Goal: Task Accomplishment & Management: Manage account settings

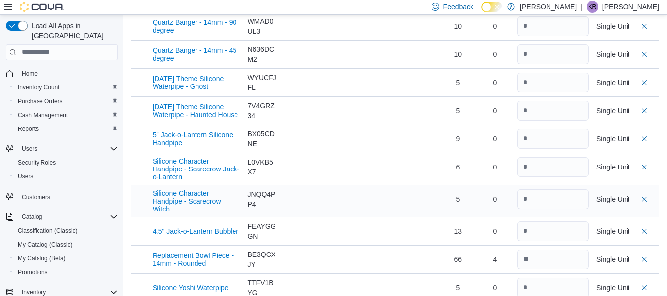
scroll to position [296, 0]
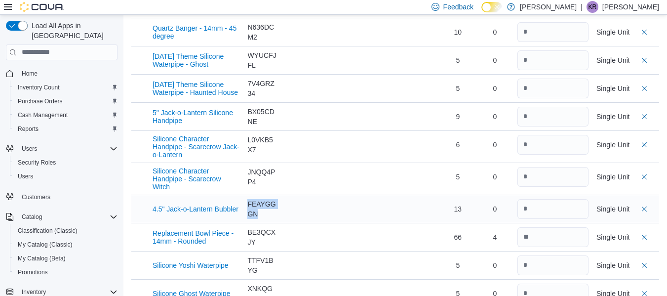
drag, startPoint x: 250, startPoint y: 195, endPoint x: 265, endPoint y: 203, distance: 16.8
click at [265, 203] on div "FEAYGGGN" at bounding box center [261, 209] width 29 height 20
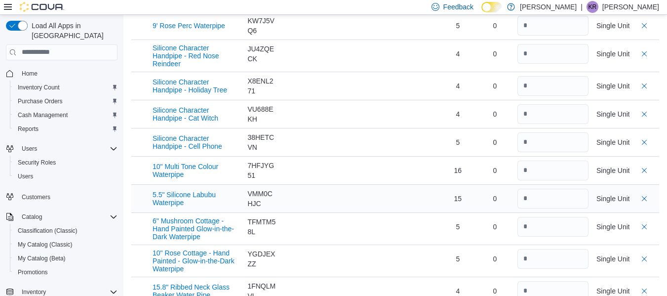
scroll to position [682, 0]
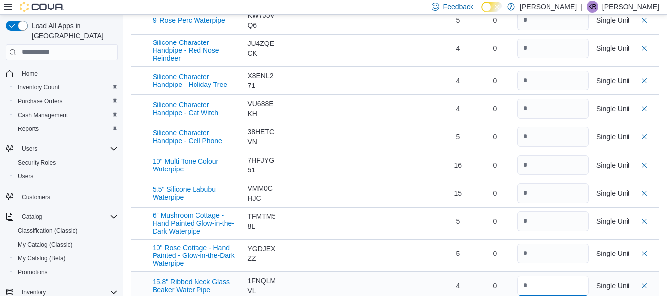
click at [539, 275] on input "number" at bounding box center [552, 285] width 71 height 20
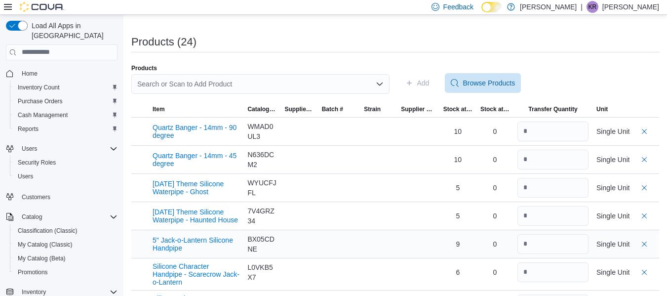
scroll to position [0, 0]
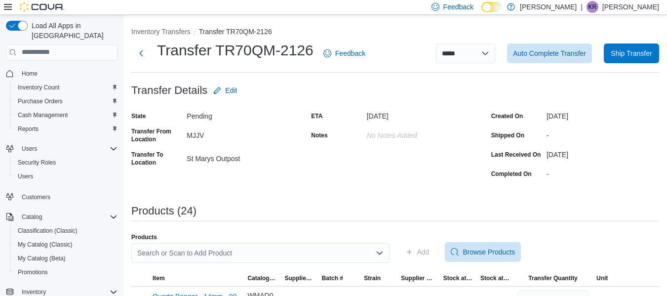
type input "*"
click at [554, 177] on div "-" at bounding box center [602, 172] width 113 height 12
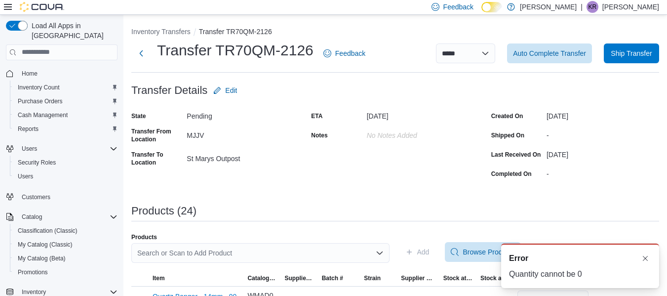
click at [554, 176] on div "-" at bounding box center [602, 172] width 113 height 12
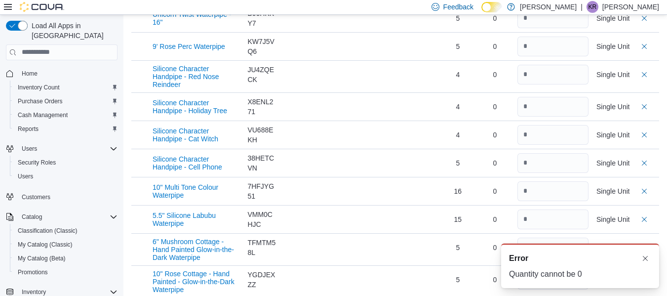
scroll to position [632, 0]
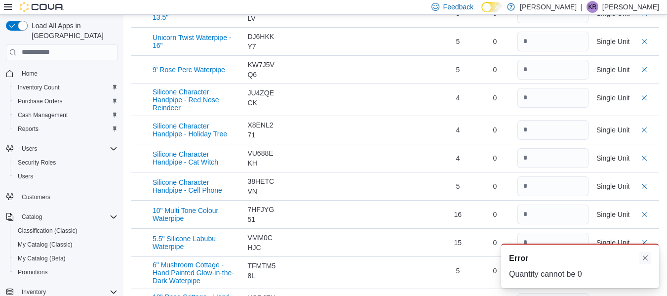
click at [647, 260] on button "Dismiss toast" at bounding box center [645, 258] width 12 height 12
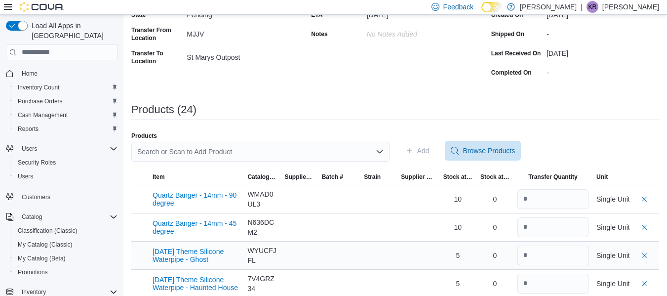
scroll to position [0, 0]
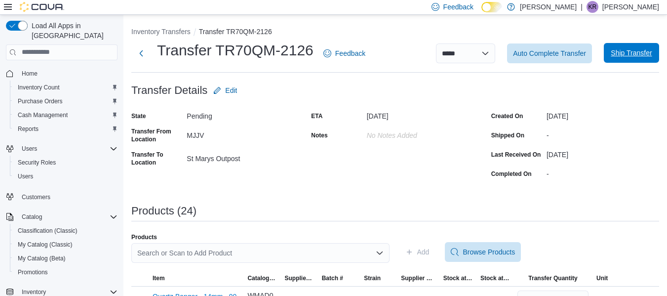
click at [640, 57] on span "Ship Transfer" at bounding box center [631, 53] width 41 height 10
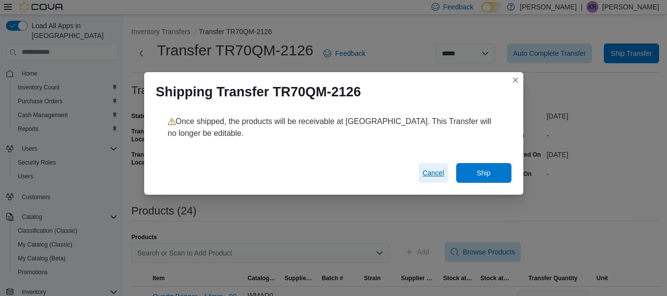
click at [440, 176] on span "Cancel" at bounding box center [433, 173] width 22 height 10
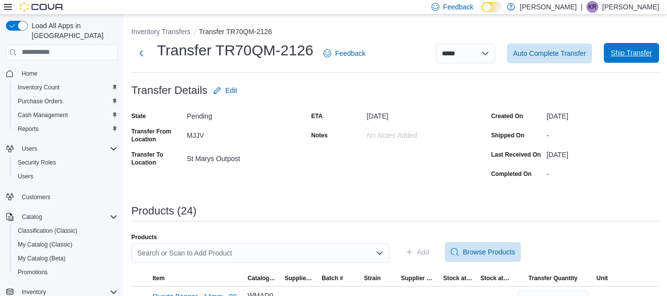
click at [631, 52] on span "Ship Transfer" at bounding box center [631, 53] width 41 height 10
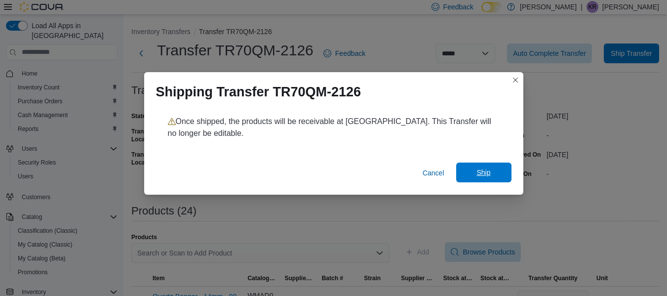
click at [481, 171] on span "Ship" at bounding box center [483, 172] width 14 height 10
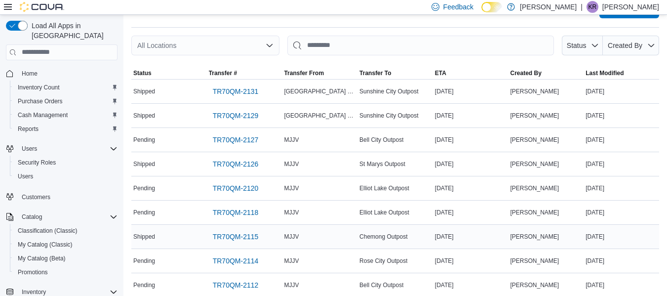
scroll to position [49, 0]
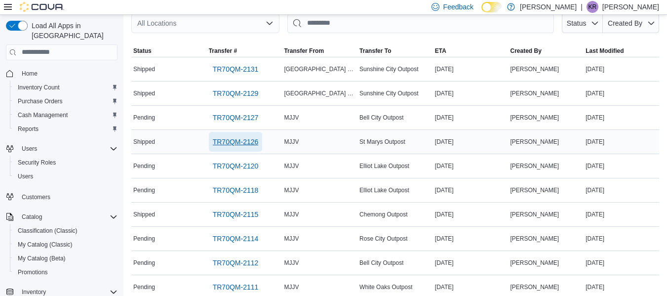
click at [241, 140] on span "TR70QM-2126" at bounding box center [236, 142] width 46 height 10
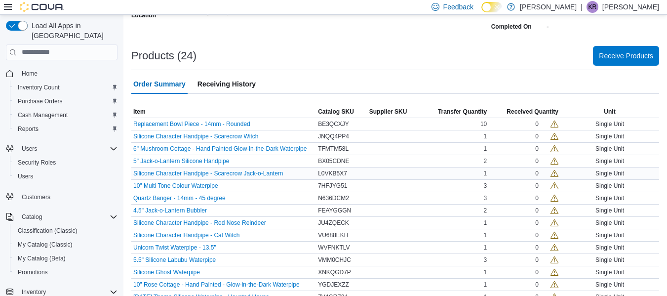
scroll to position [148, 0]
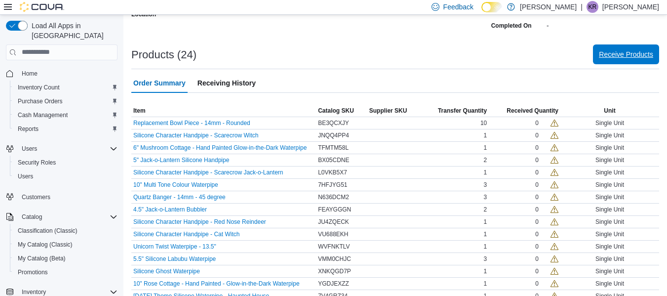
click at [628, 58] on span "Receive Products" at bounding box center [626, 54] width 54 height 10
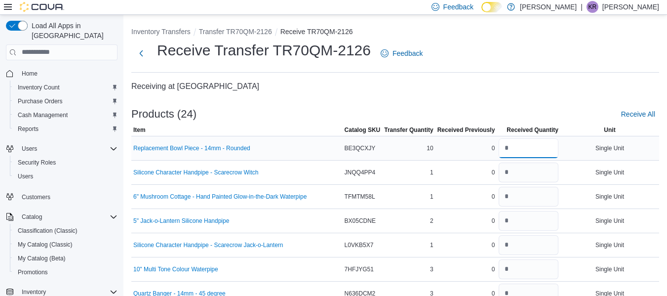
click at [523, 146] on input "number" at bounding box center [528, 148] width 60 height 20
type input "**"
click at [523, 168] on input "number" at bounding box center [528, 172] width 60 height 20
type input "*"
click at [518, 196] on input "number" at bounding box center [528, 197] width 60 height 20
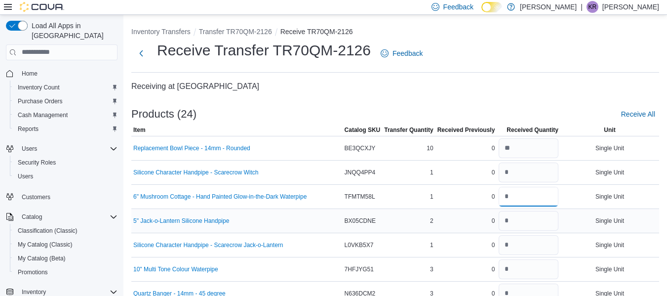
type input "*"
click at [514, 221] on input "number" at bounding box center [528, 221] width 60 height 20
type input "*"
click at [526, 244] on input "number" at bounding box center [528, 245] width 60 height 20
type input "*"
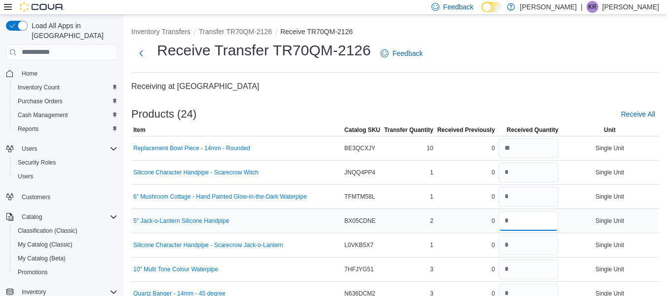
click at [521, 224] on input "number" at bounding box center [528, 221] width 60 height 20
type input "*"
click at [532, 269] on input "number" at bounding box center [528, 269] width 60 height 20
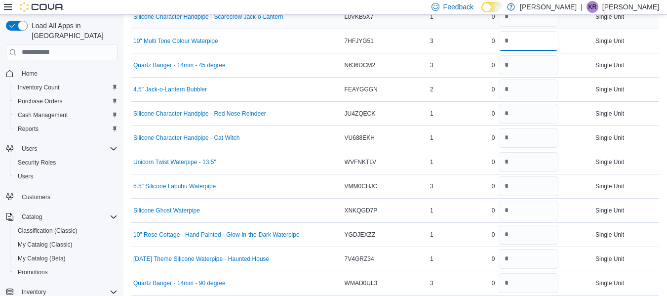
scroll to position [247, 0]
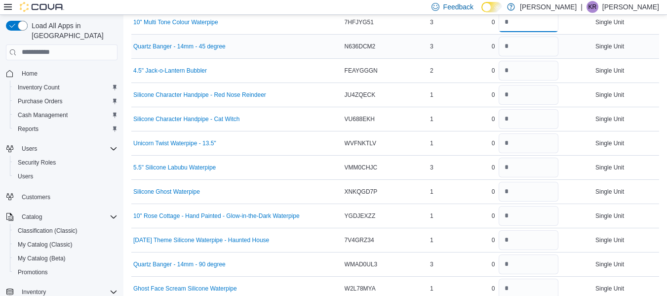
type input "*"
click at [524, 51] on input "number" at bounding box center [528, 47] width 60 height 20
type input "*"
click at [511, 72] on input "number" at bounding box center [528, 71] width 60 height 20
type input "*"
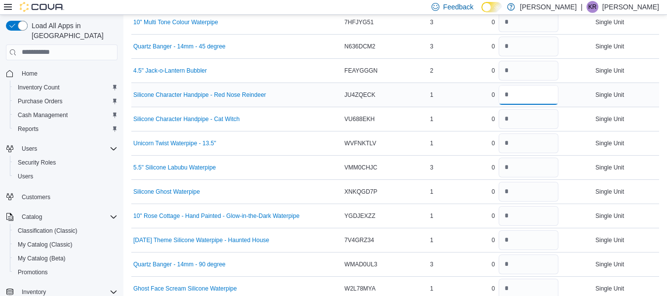
click at [510, 96] on input "number" at bounding box center [528, 95] width 60 height 20
type input "*"
click at [514, 119] on input "number" at bounding box center [528, 119] width 60 height 20
type input "*"
click at [516, 151] on input "number" at bounding box center [528, 143] width 60 height 20
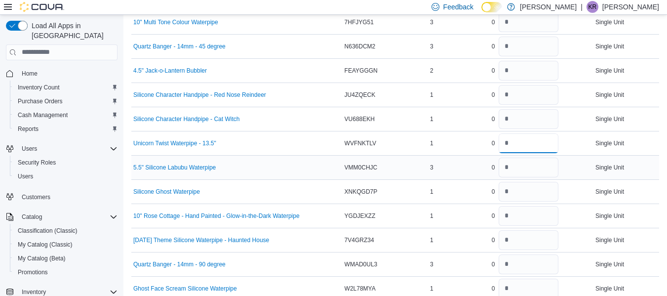
type input "*"
click at [517, 166] on input "number" at bounding box center [528, 167] width 60 height 20
type input "*"
click at [519, 187] on input "number" at bounding box center [528, 192] width 60 height 20
type input "*"
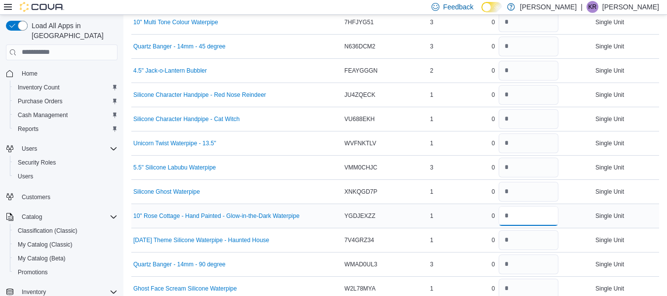
click at [516, 212] on input "number" at bounding box center [528, 216] width 60 height 20
type input "*"
click at [518, 240] on input "number" at bounding box center [528, 240] width 60 height 20
type input "*"
click at [515, 265] on input "number" at bounding box center [528, 264] width 60 height 20
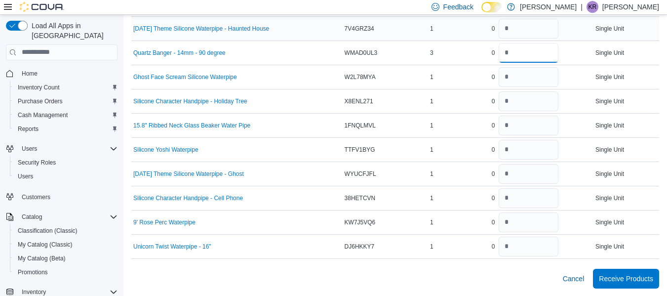
scroll to position [459, 0]
type input "*"
click at [516, 78] on input "number" at bounding box center [528, 77] width 60 height 20
type input "*"
click at [511, 101] on input "number" at bounding box center [528, 101] width 60 height 20
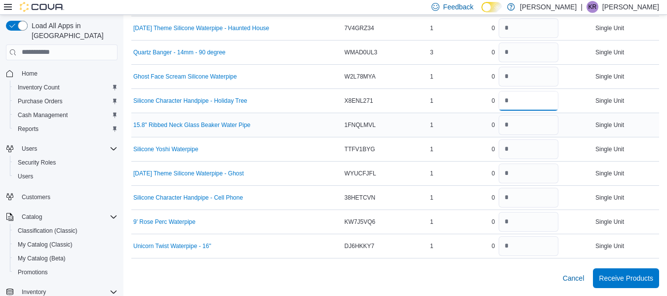
type input "*"
click at [516, 125] on input "number" at bounding box center [528, 125] width 60 height 20
type input "*"
click at [516, 151] on input "number" at bounding box center [528, 149] width 60 height 20
type input "*"
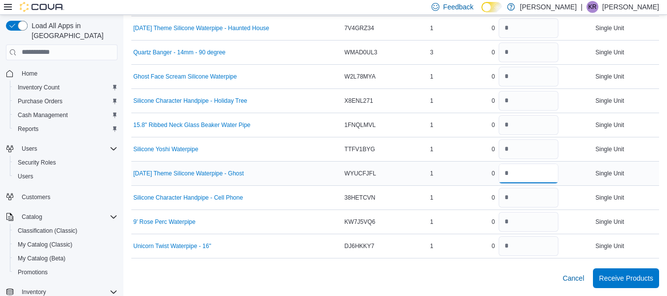
click at [516, 176] on input "number" at bounding box center [528, 173] width 60 height 20
type input "*"
click at [516, 199] on input "number" at bounding box center [528, 198] width 60 height 20
type input "*"
click at [514, 226] on input "number" at bounding box center [528, 222] width 60 height 20
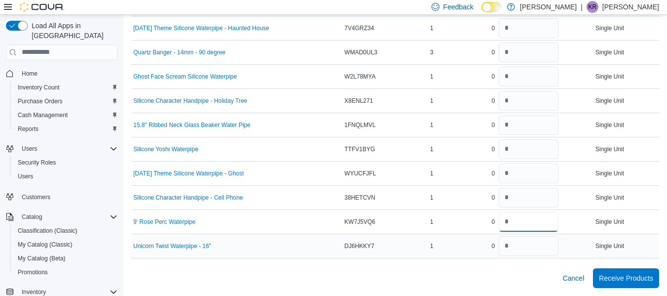
type input "*"
click at [513, 249] on input "number" at bounding box center [528, 246] width 60 height 20
type input "*"
click at [636, 283] on span "Receive Products" at bounding box center [626, 278] width 54 height 20
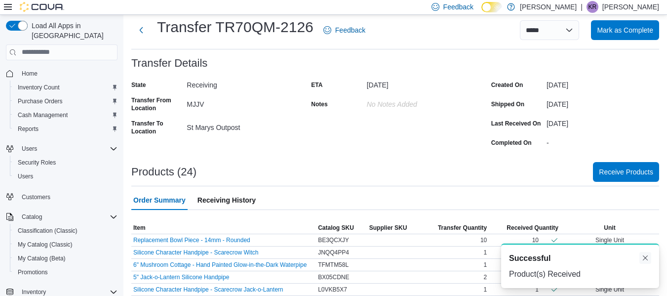
click at [645, 260] on button "Dismiss toast" at bounding box center [645, 258] width 12 height 12
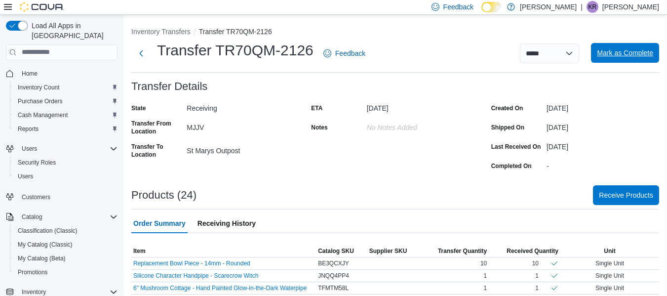
click at [634, 52] on span "Mark as Complete" at bounding box center [625, 53] width 56 height 10
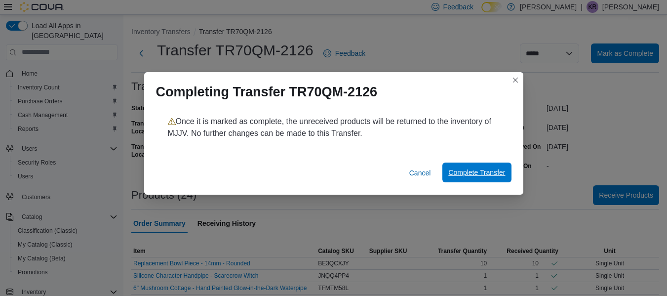
click at [480, 180] on span "Complete Transfer" at bounding box center [476, 172] width 57 height 20
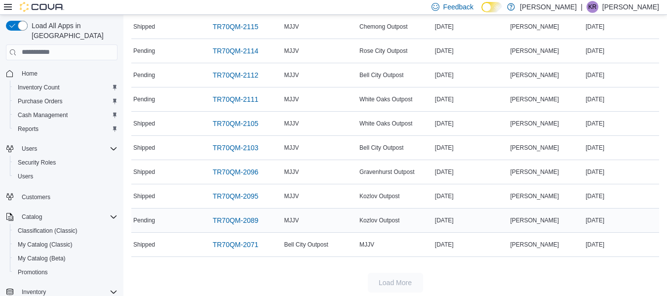
scroll to position [217, 0]
